Goal: Task Accomplishment & Management: Manage account settings

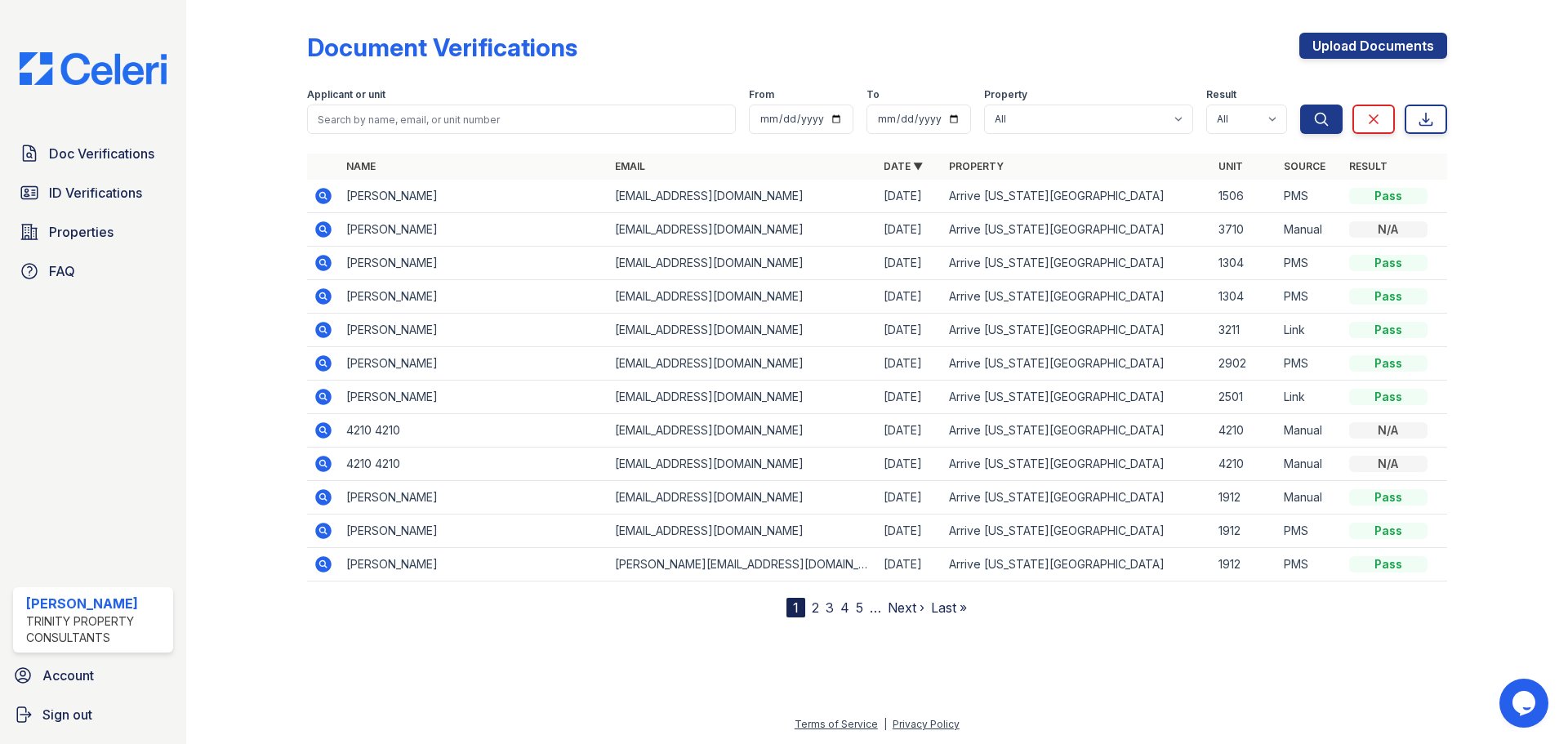
click at [327, 233] on icon at bounding box center [324, 230] width 16 height 16
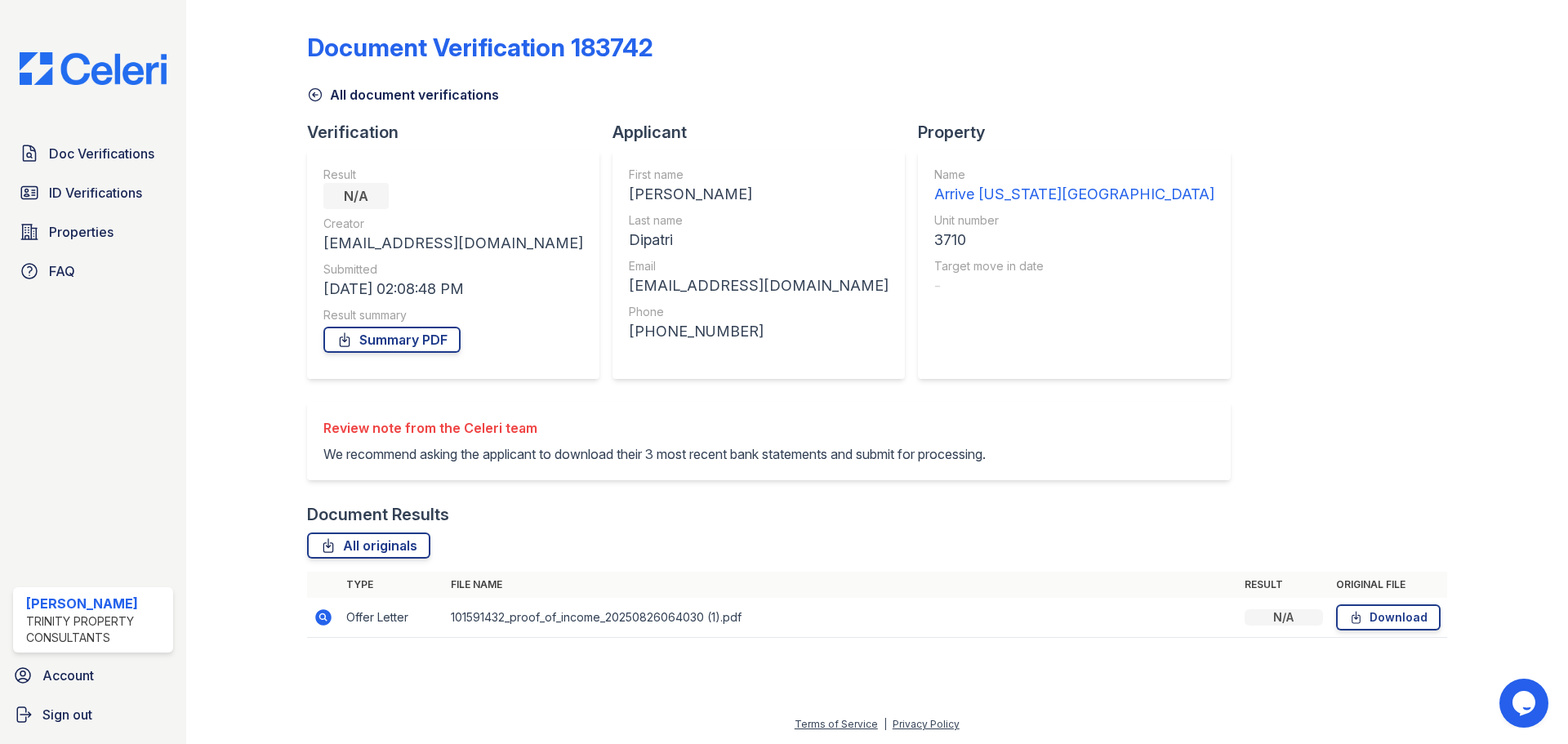
drag, startPoint x: 867, startPoint y: 557, endPoint x: 848, endPoint y: 559, distance: 19.1
click at [867, 557] on div "All originals" at bounding box center [877, 545] width 1140 height 26
click at [310, 96] on icon at bounding box center [315, 94] width 16 height 16
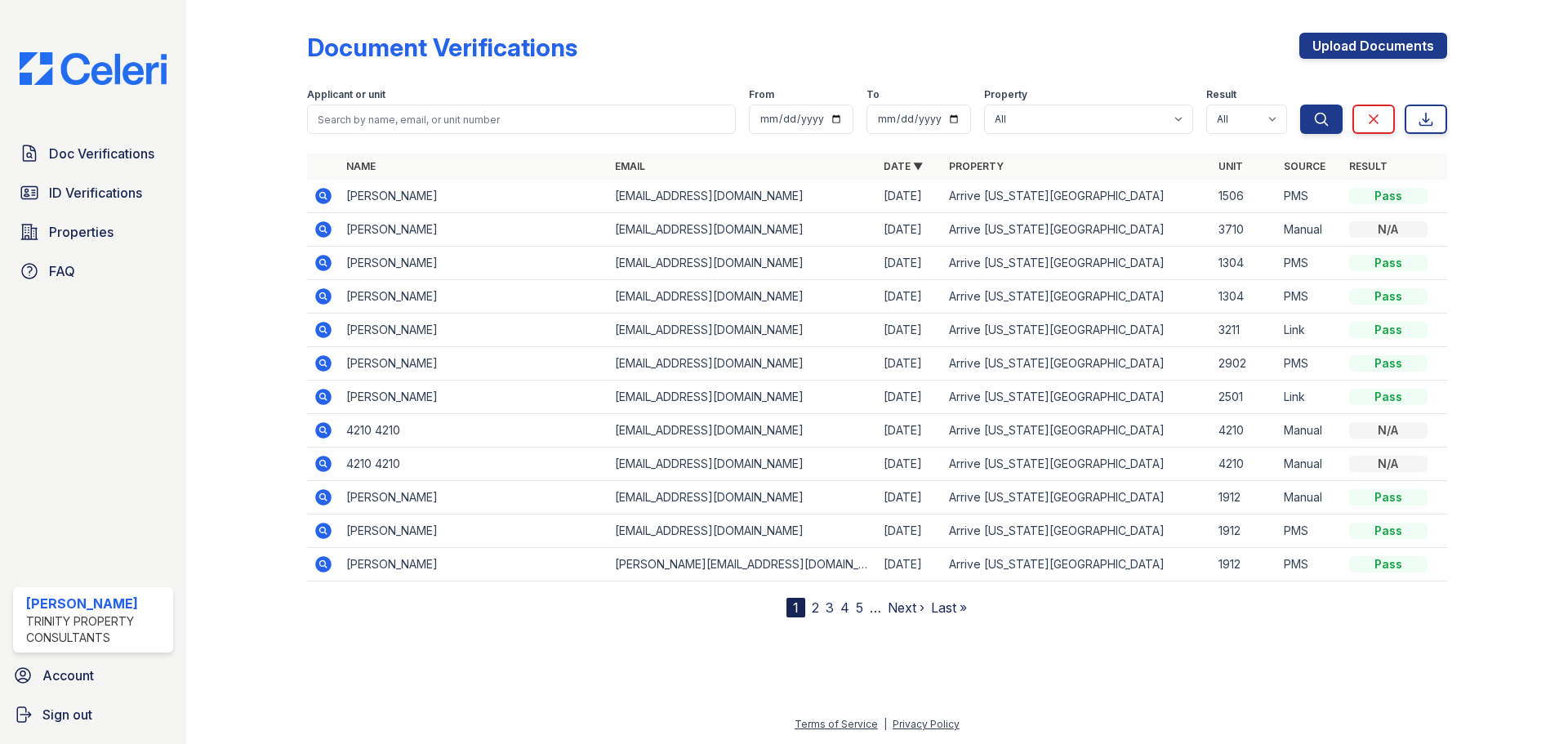
click at [324, 432] on icon at bounding box center [324, 430] width 20 height 20
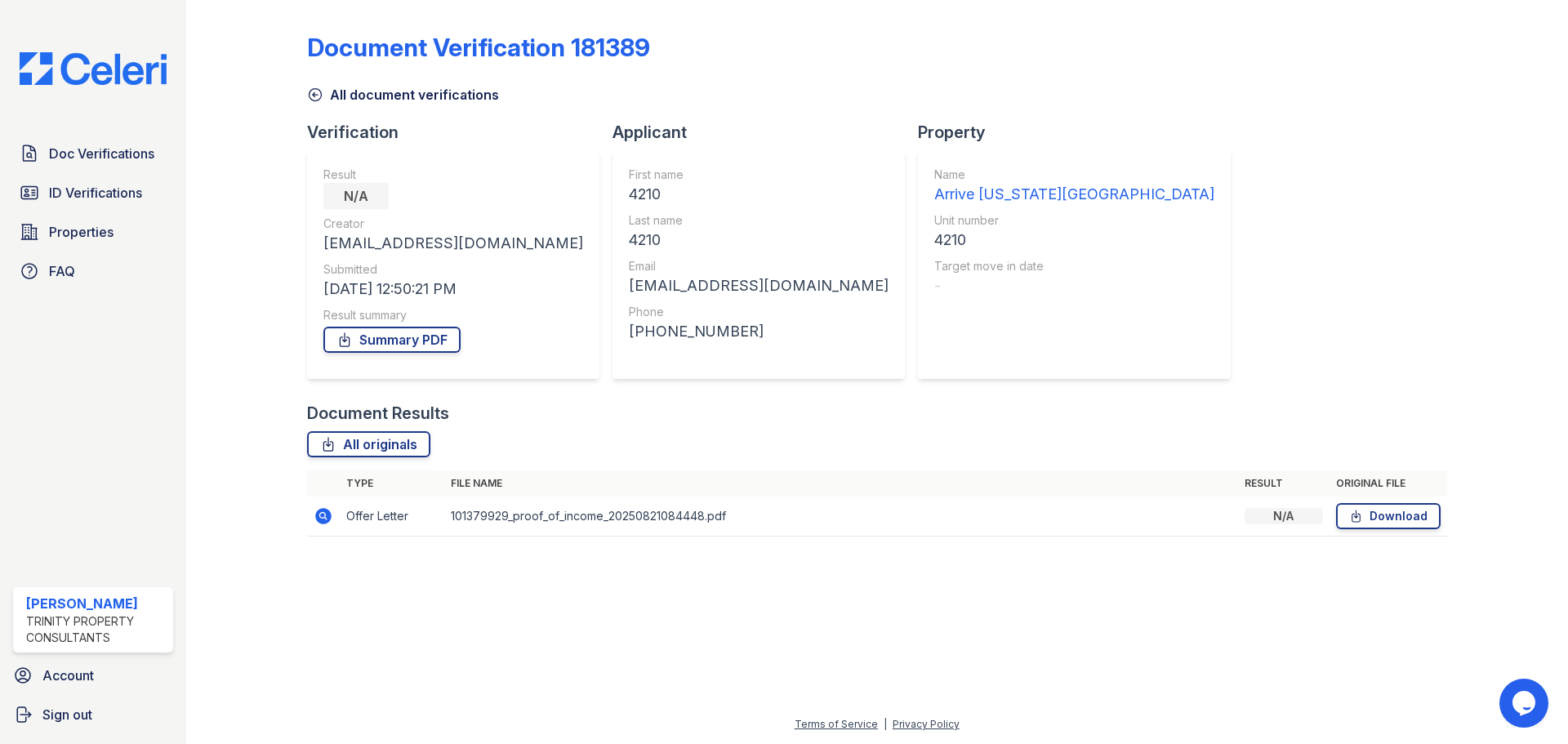
click at [326, 514] on icon at bounding box center [324, 517] width 16 height 16
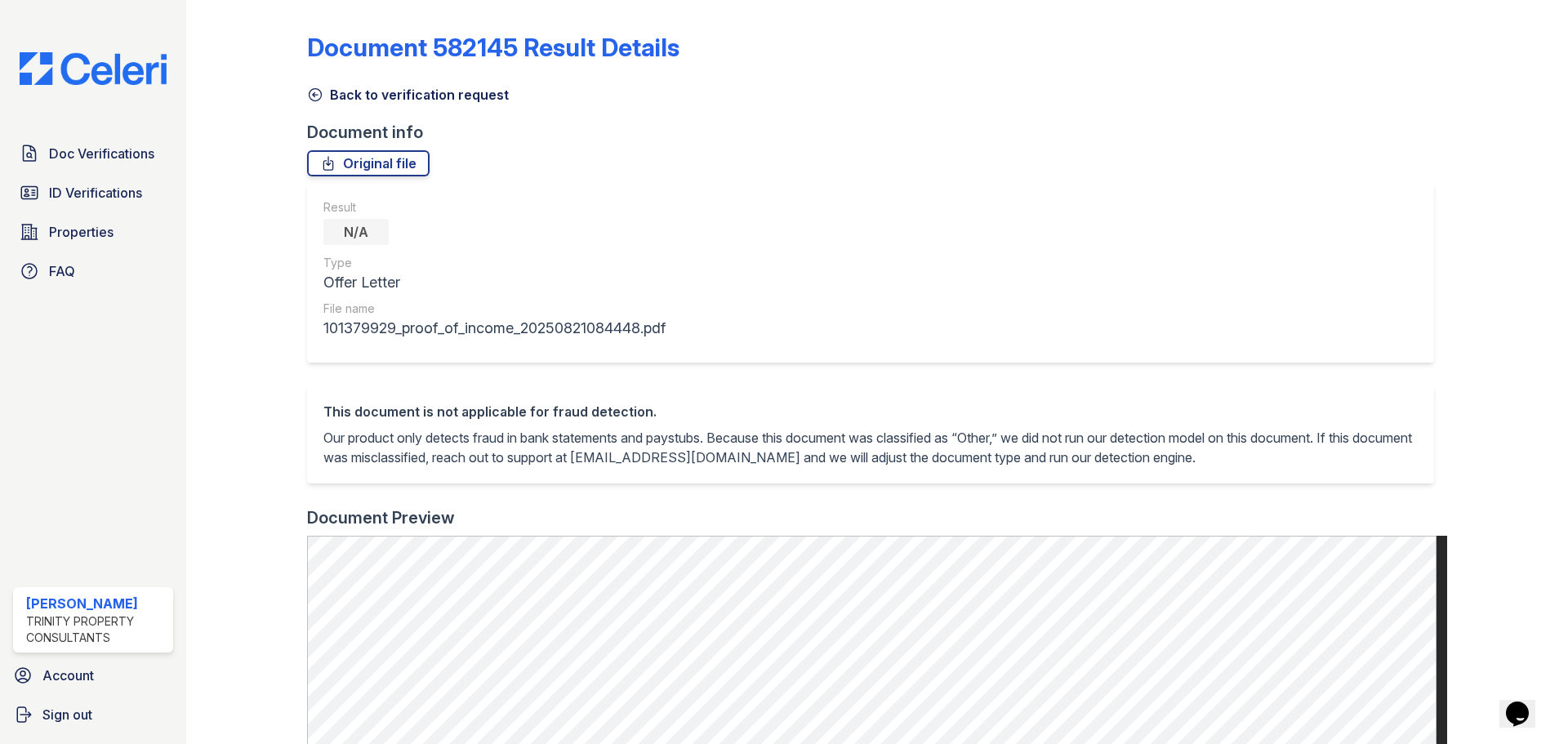
click at [313, 96] on icon at bounding box center [315, 94] width 12 height 12
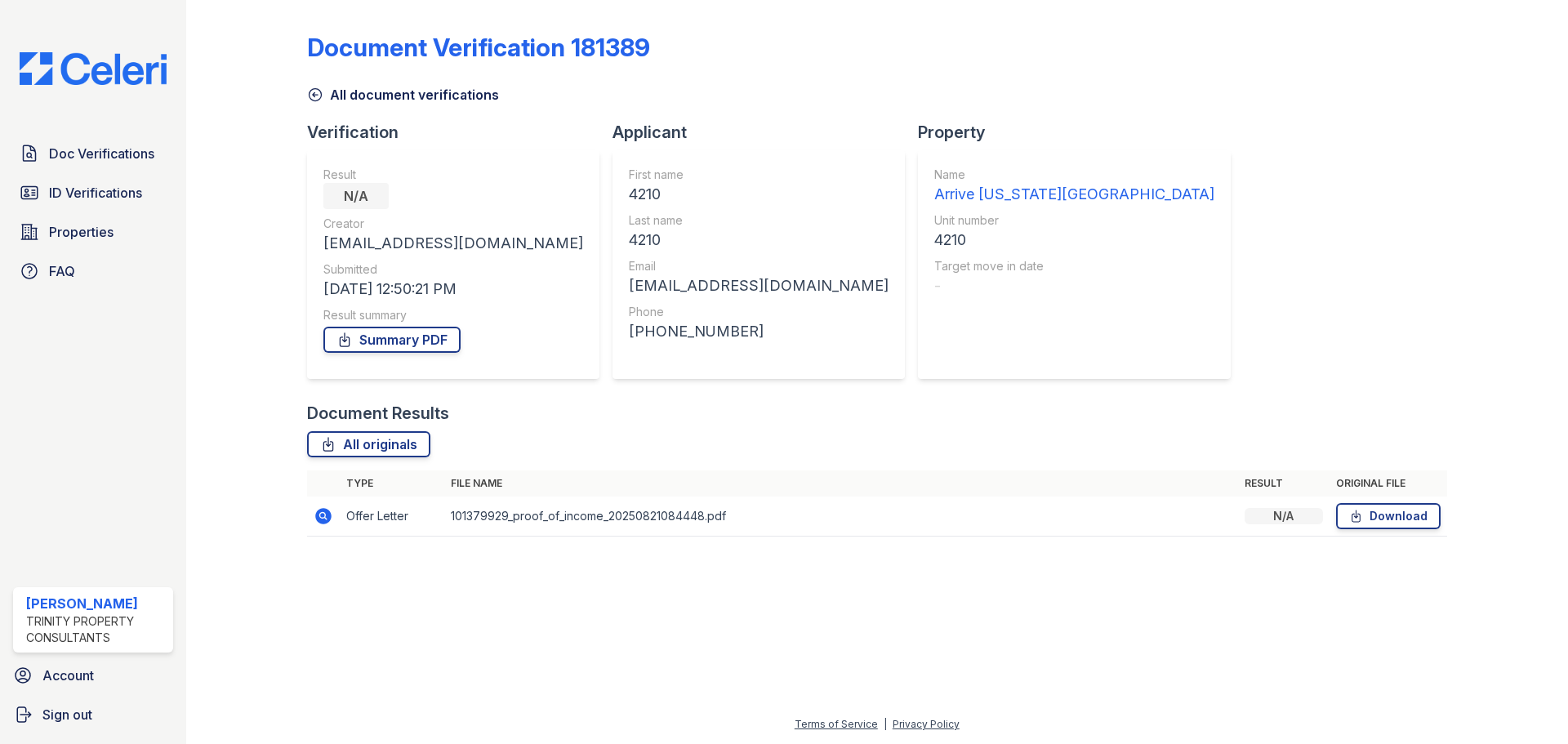
click at [312, 99] on icon at bounding box center [315, 94] width 12 height 12
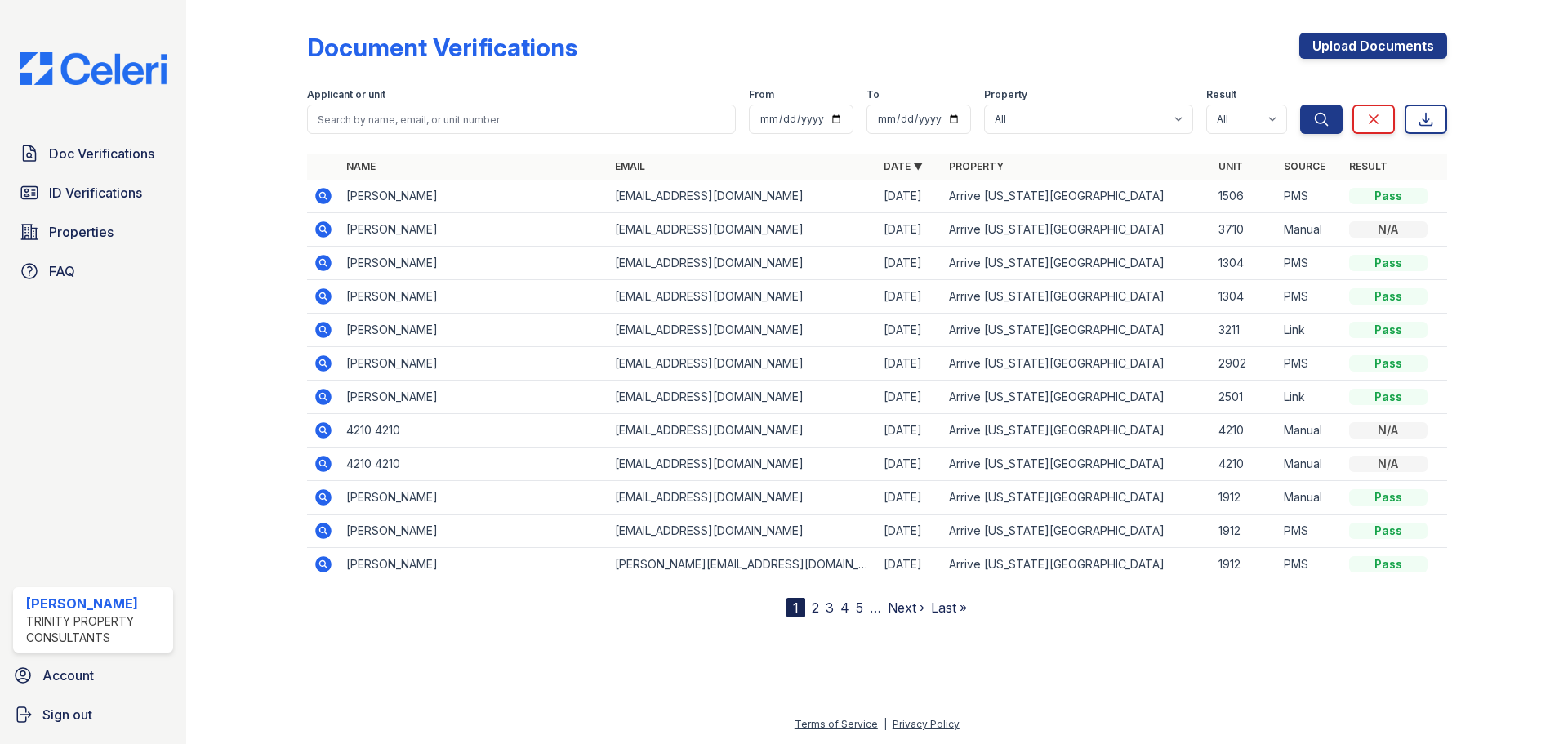
click at [324, 466] on icon at bounding box center [324, 464] width 20 height 20
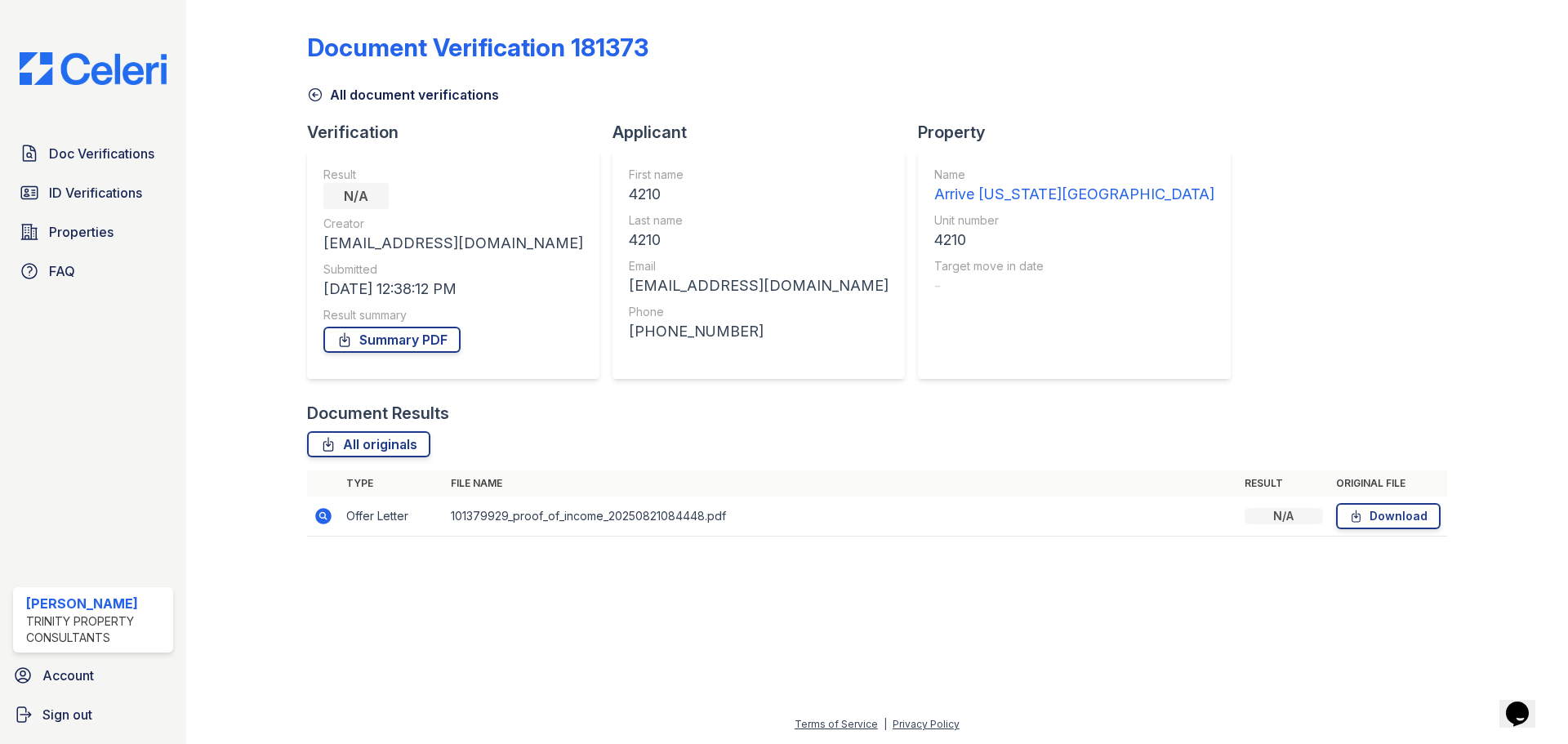
click at [324, 520] on icon at bounding box center [324, 517] width 16 height 16
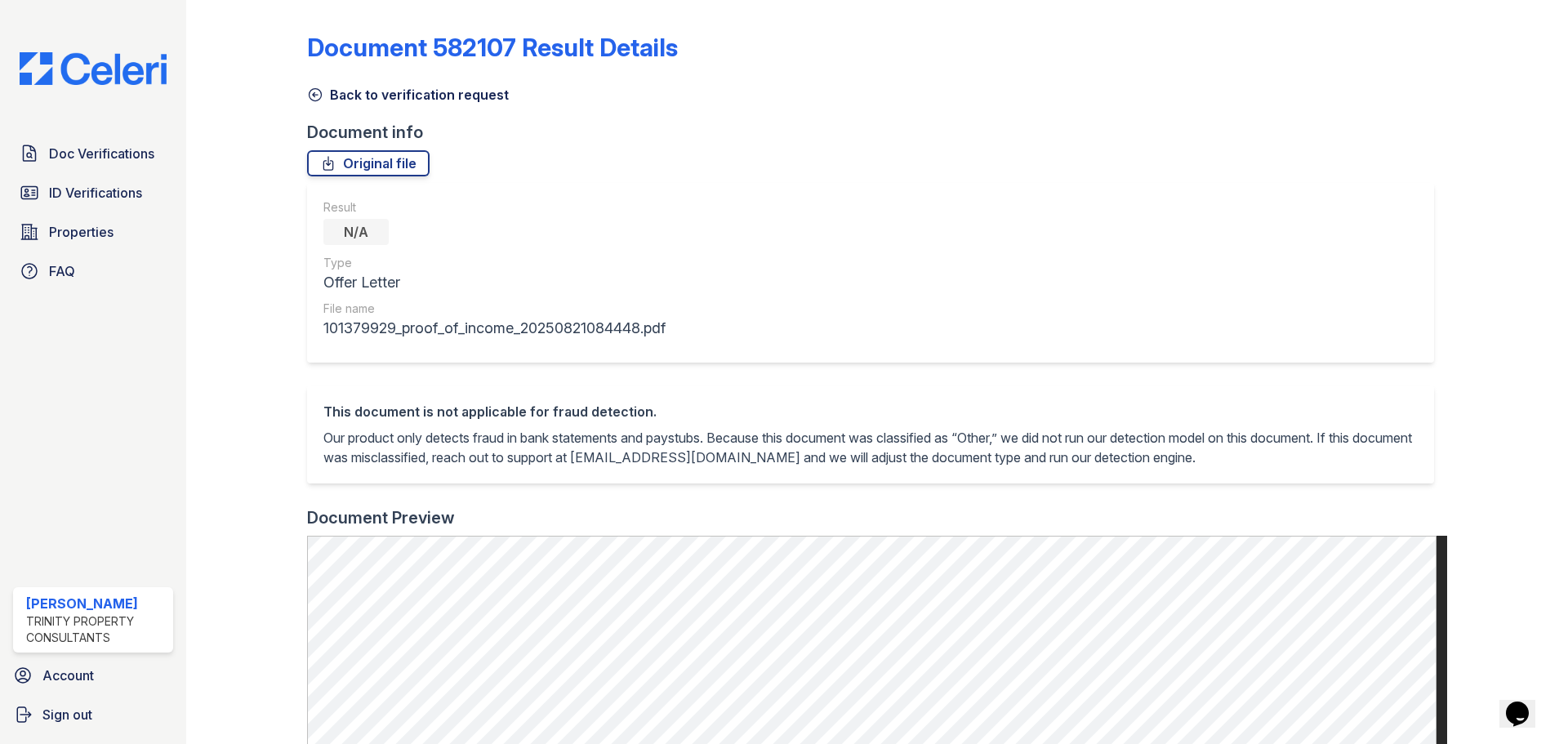
click at [317, 92] on icon at bounding box center [315, 94] width 16 height 16
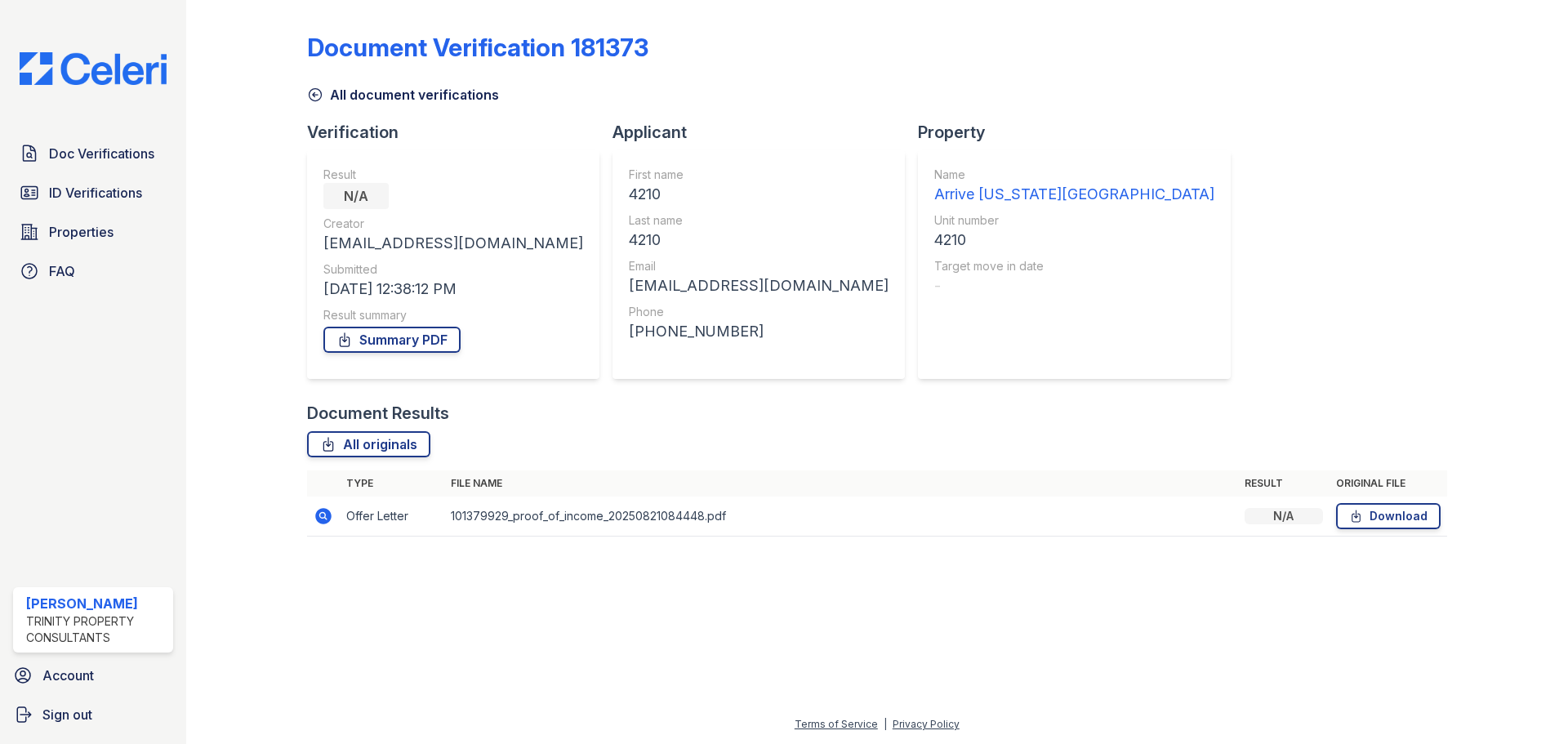
click at [315, 92] on icon at bounding box center [315, 94] width 16 height 16
